Goal: Task Accomplishment & Management: Manage account settings

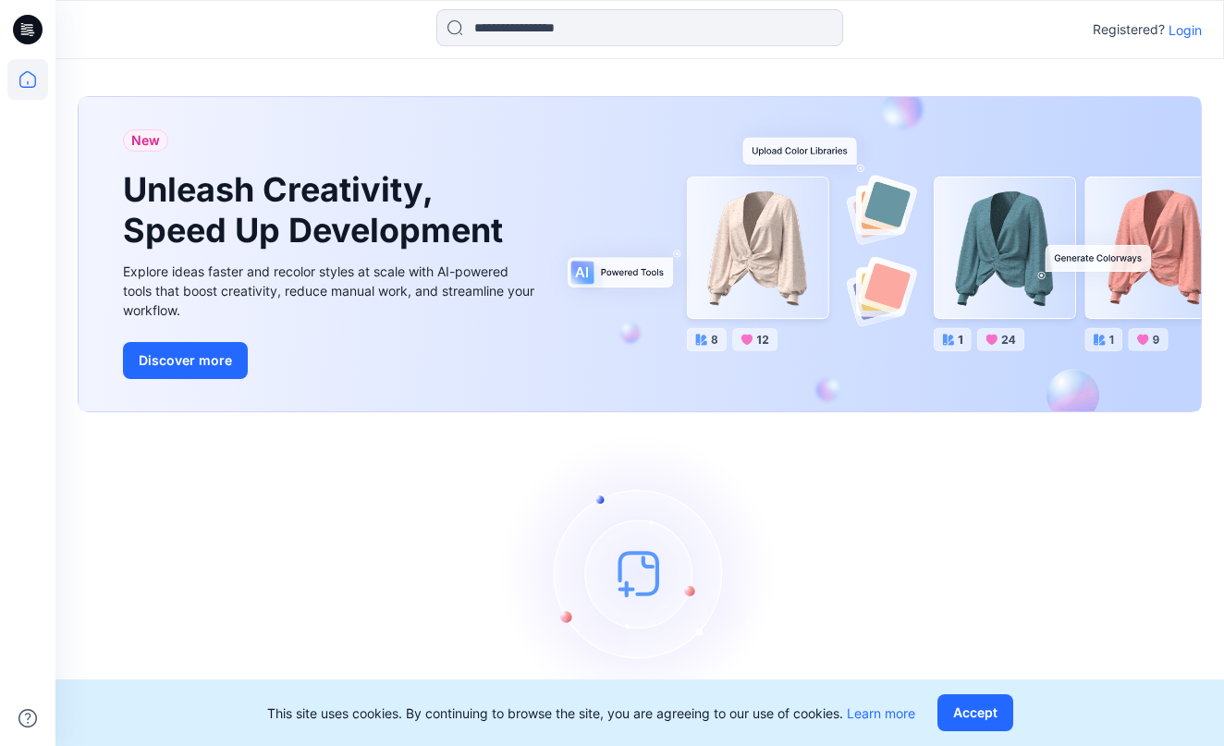
click at [1187, 31] on p "Login" at bounding box center [1185, 29] width 33 height 19
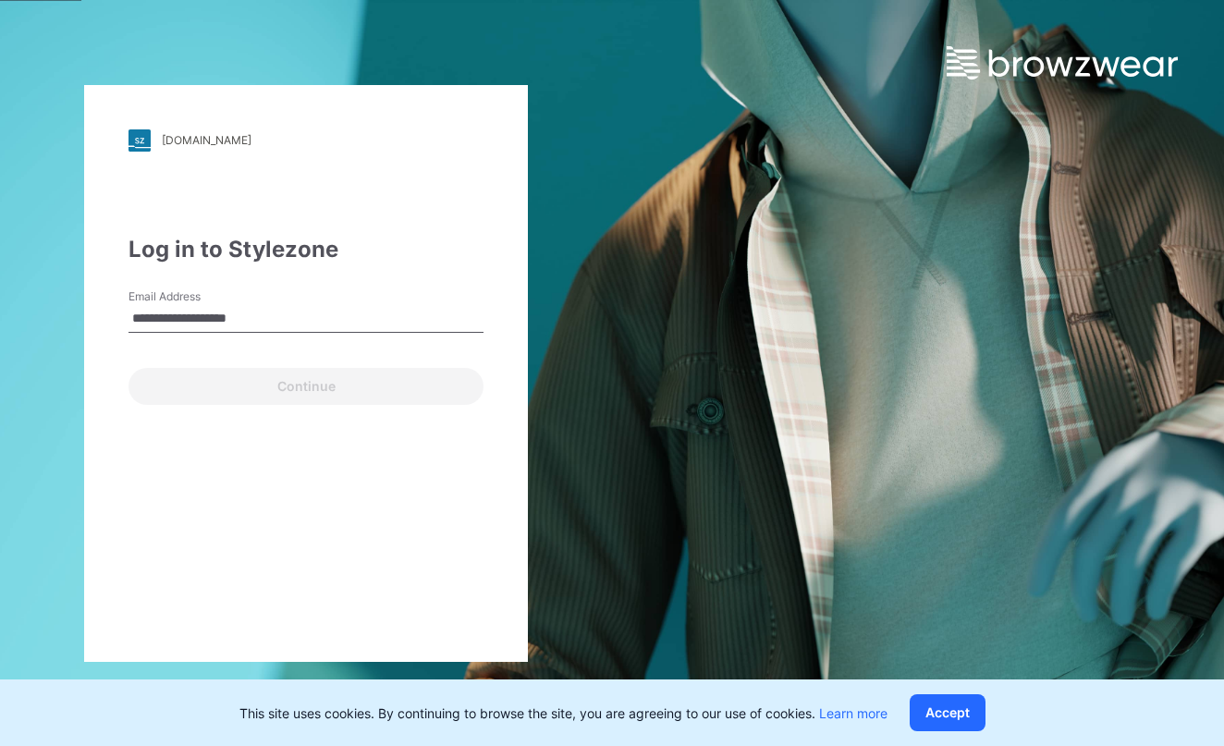
type input "**********"
click at [306, 386] on button "Continue" at bounding box center [306, 386] width 355 height 37
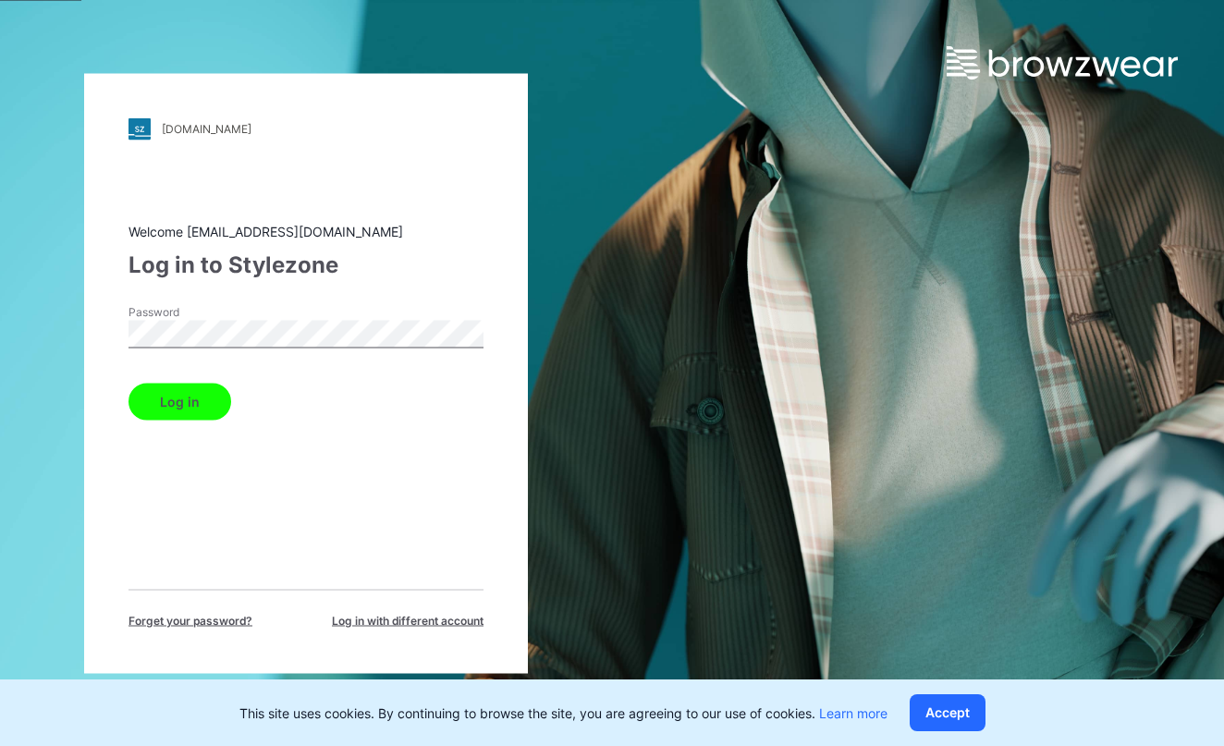
click at [178, 401] on button "Log in" at bounding box center [180, 401] width 103 height 37
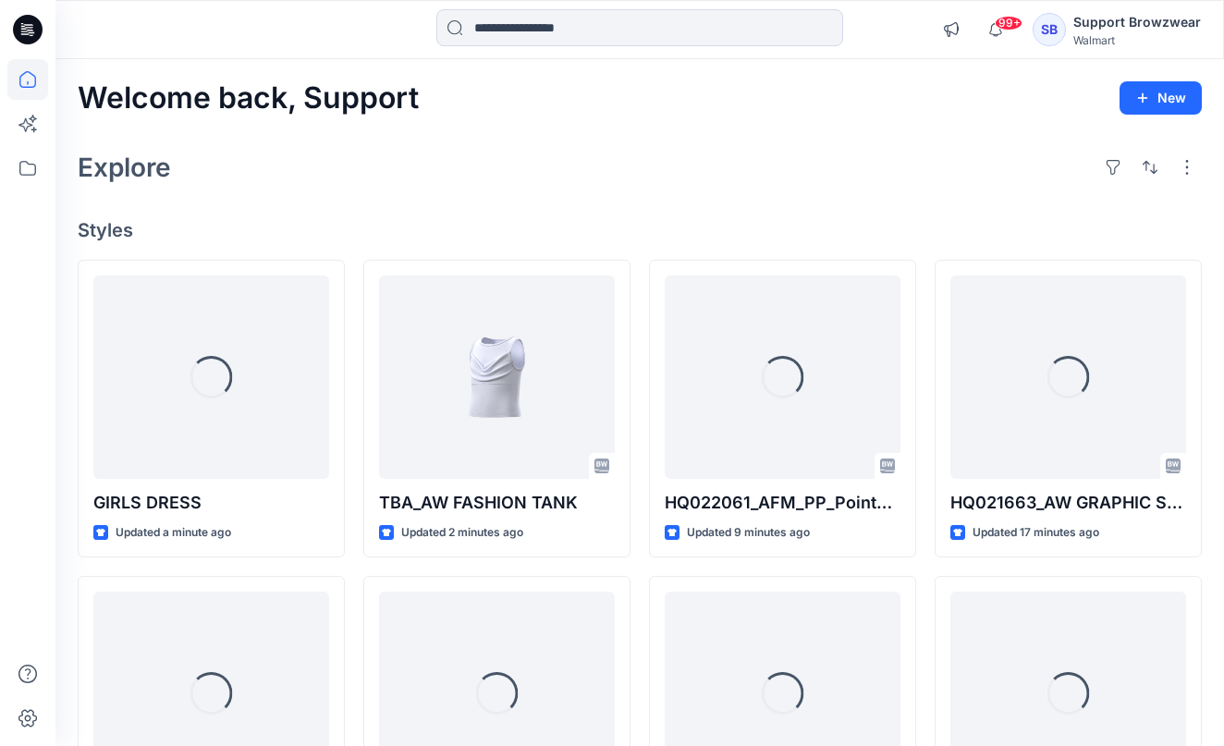
click at [1053, 30] on div "SB" at bounding box center [1049, 29] width 33 height 33
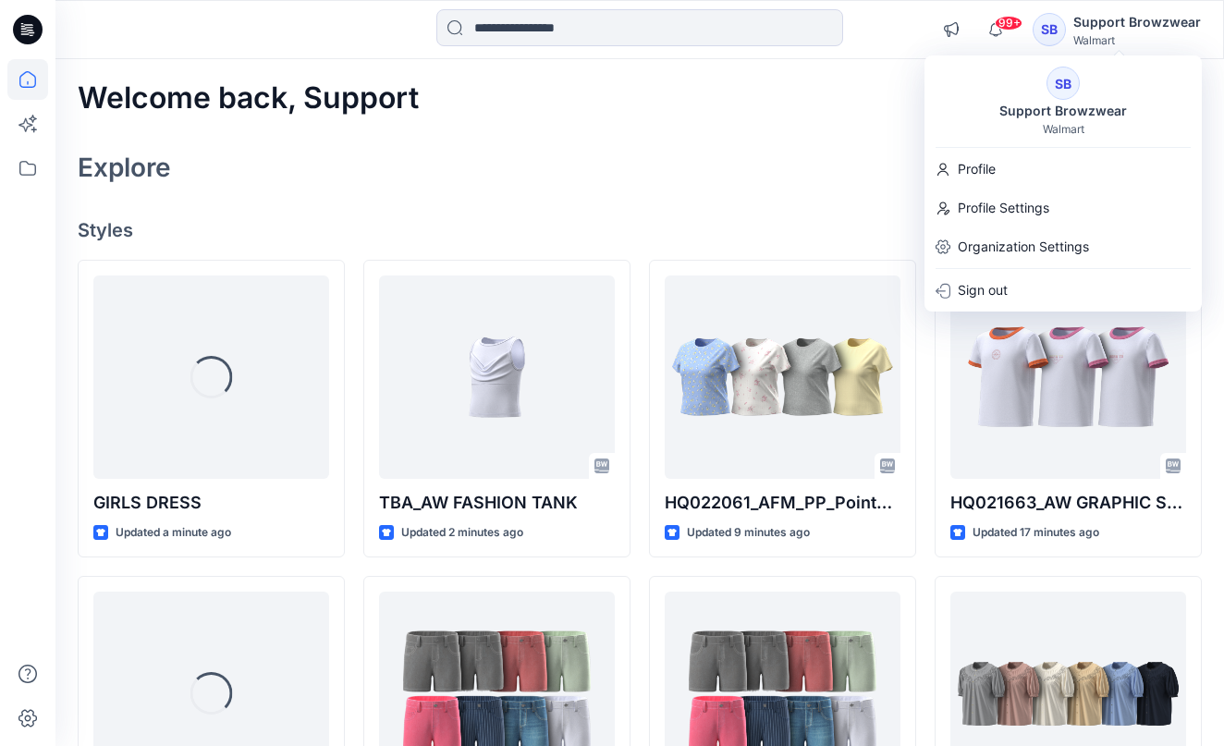
click at [1082, 92] on div "SB Support Browzwear Walmart" at bounding box center [1063, 101] width 277 height 69
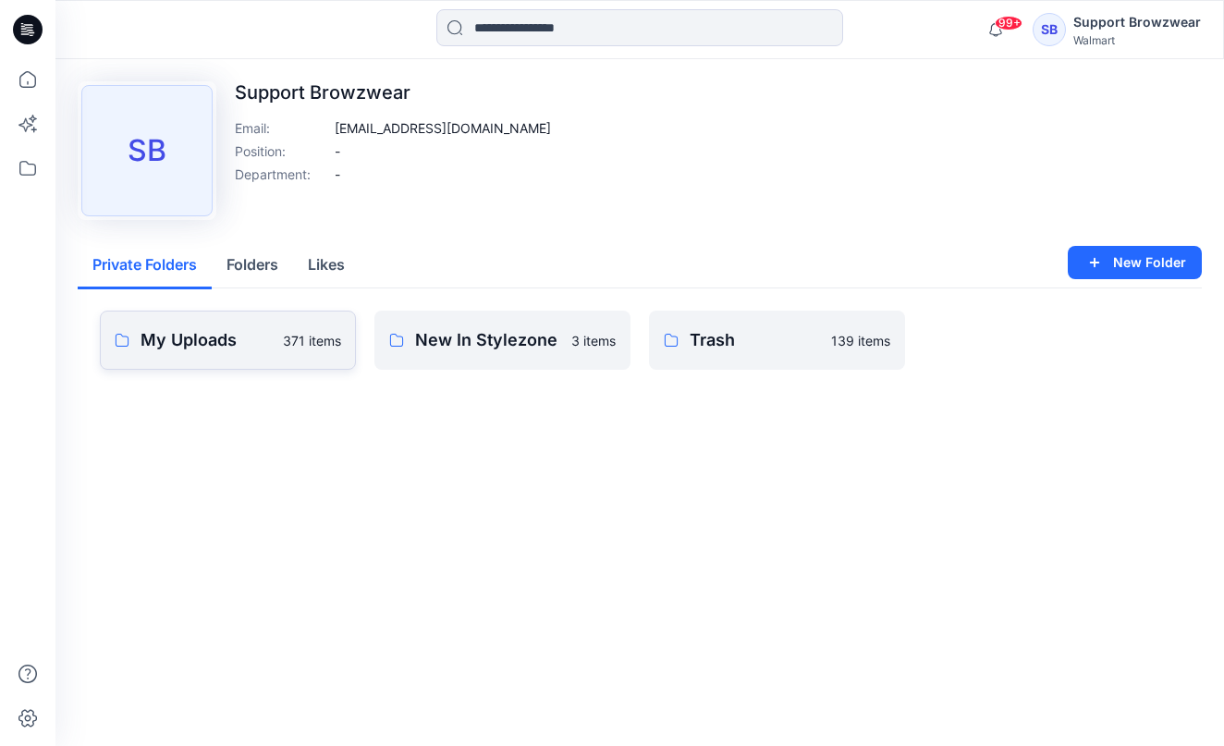
click at [205, 354] on link "My Uploads 371 items" at bounding box center [228, 340] width 256 height 59
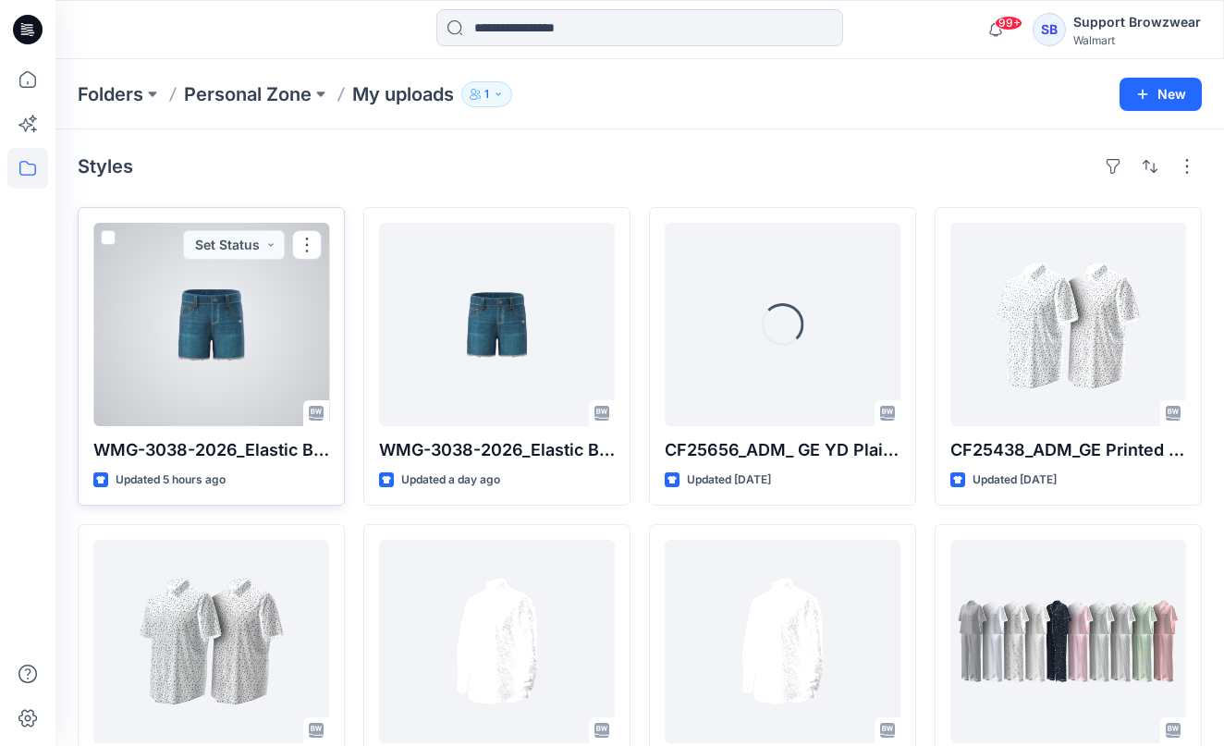
click at [197, 315] on div at bounding box center [211, 324] width 236 height 203
